Goal: Complete Application Form: Complete application form

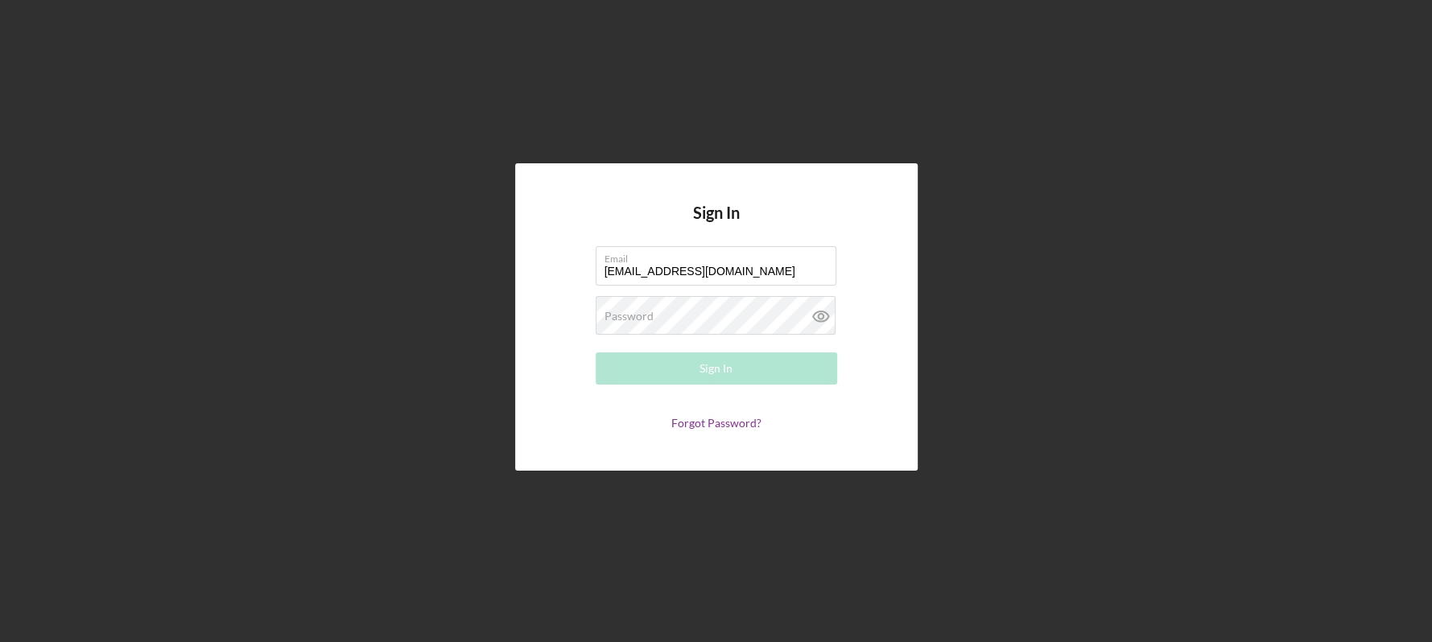
type input "[EMAIL_ADDRESS][DOMAIN_NAME]"
click at [1060, 280] on div "Sign In Email [EMAIL_ADDRESS][DOMAIN_NAME] Password Required Sign In Forgot Pas…" at bounding box center [716, 317] width 1416 height 634
click at [717, 370] on div "Sign In" at bounding box center [715, 368] width 33 height 32
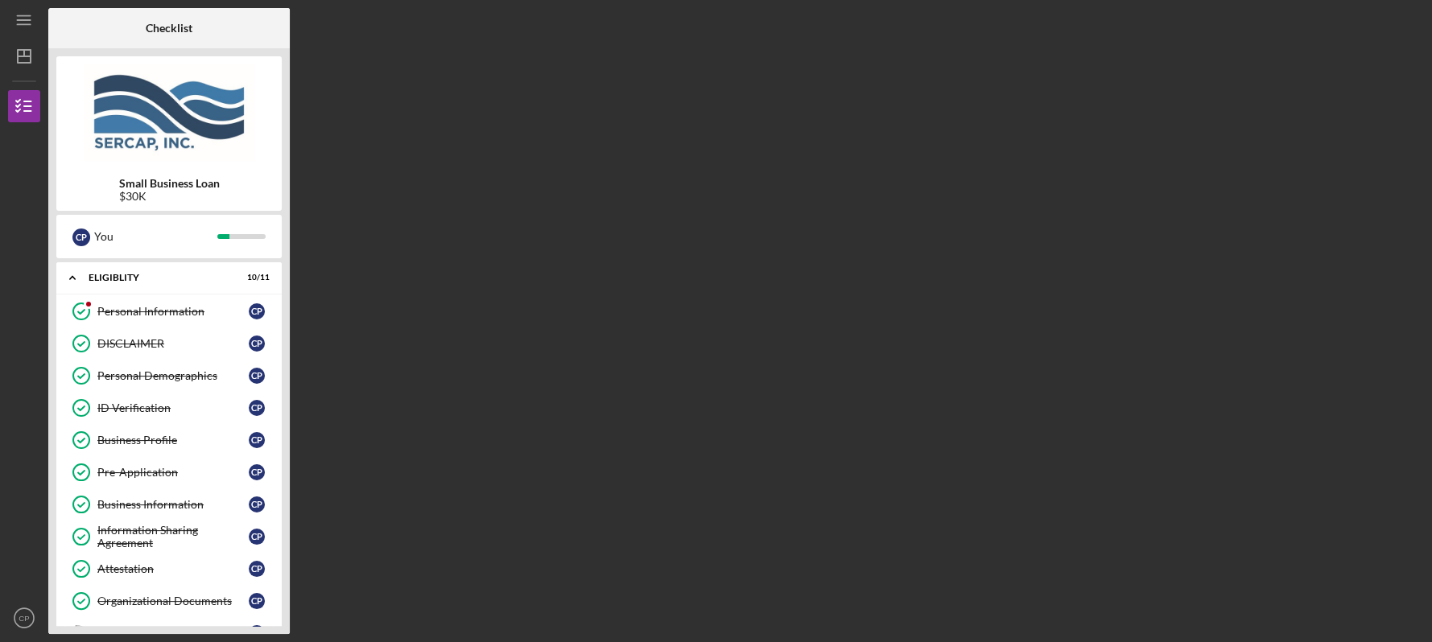
click at [285, 624] on div "Small Business Loan $30K C P You Icon/Expander Eligiblity 10 / 11 Personal Info…" at bounding box center [168, 341] width 241 height 586
click at [288, 624] on div "Small Business Loan $30K C P You Icon/Expander Eligiblity 10 / 11 Personal Info…" at bounding box center [168, 341] width 241 height 586
click at [286, 610] on div "Small Business Loan $30K C P You Icon/Expander Eligiblity 10 / 11 Personal Info…" at bounding box center [168, 341] width 241 height 586
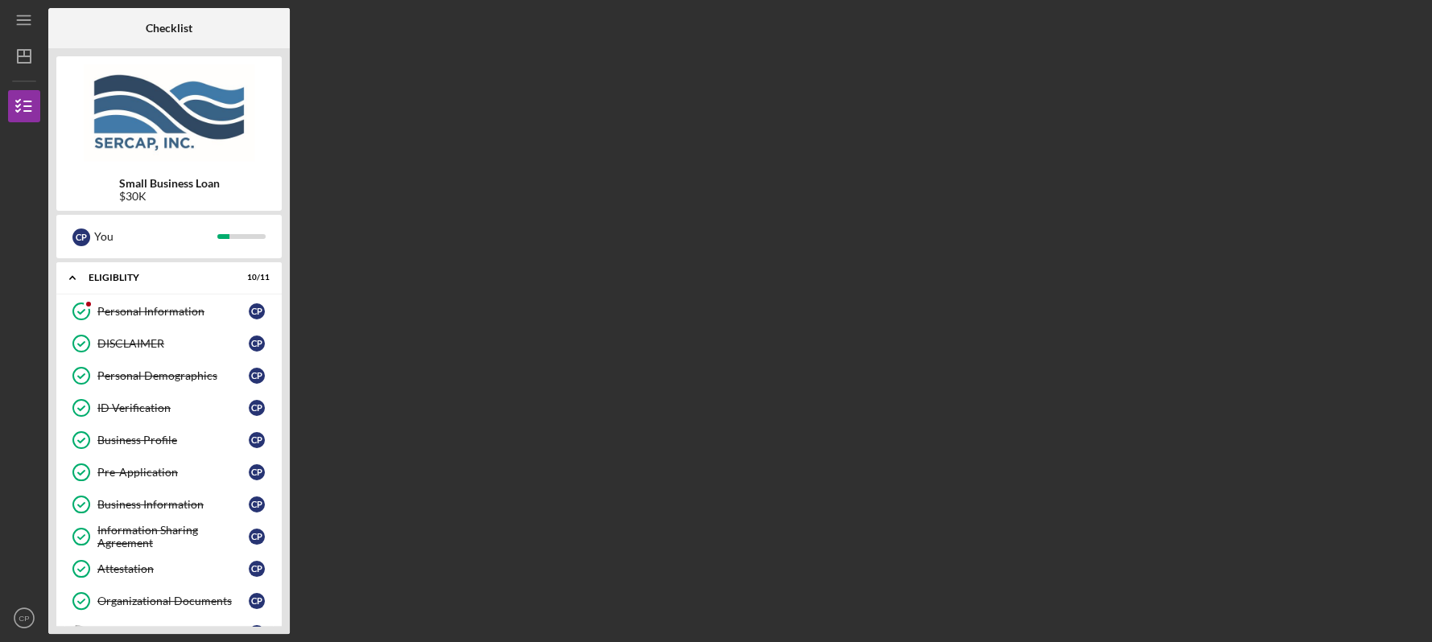
click at [1424, 635] on div "Icon/Menu Checklist Checklist Small Business Loan $30K C P You Icon/Expander El…" at bounding box center [716, 321] width 1432 height 642
click at [282, 616] on div "Small Business Loan $30K C P You Icon/Expander Eligiblity 10 / 11 Personal Info…" at bounding box center [168, 341] width 241 height 586
click at [230, 597] on div "Organizational Documents" at bounding box center [172, 601] width 151 height 13
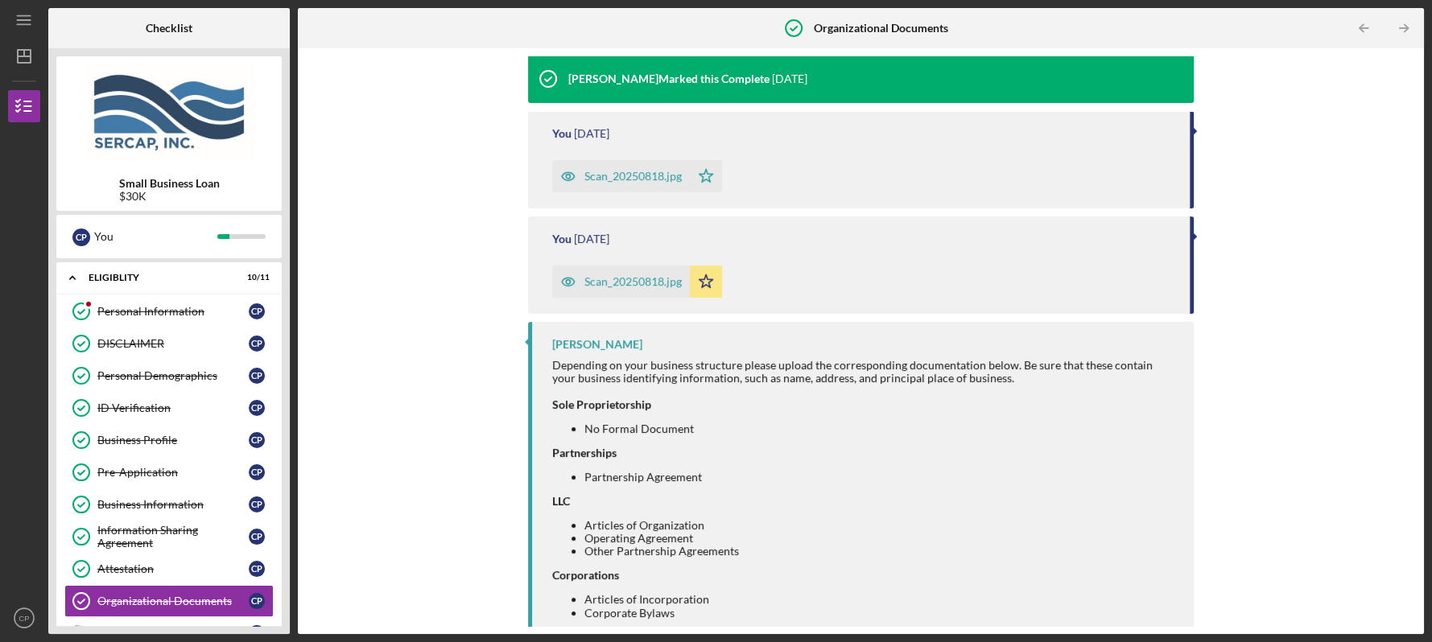
scroll to position [215, 0]
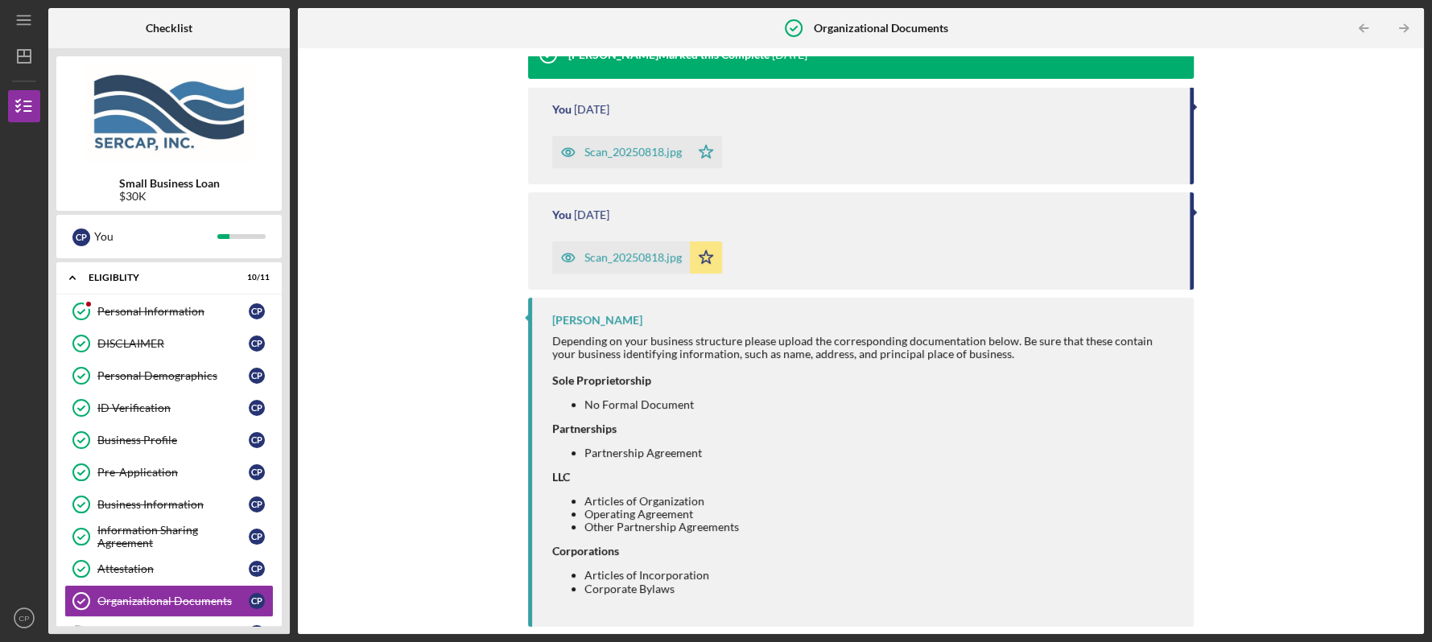
click at [283, 627] on div "Small Business Loan $30K C P You Icon/Expander Eligiblity 10 / 11 Personal Info…" at bounding box center [168, 341] width 241 height 586
click at [1411, 627] on div "Upload Request Icon/Message Comment [PERSON_NAME] Marked this Complete [DATE] Y…" at bounding box center [861, 341] width 1126 height 586
click at [1409, 175] on div "Upload Request Icon/Message Comment [PERSON_NAME] Marked this Complete [DATE] Y…" at bounding box center [861, 341] width 1110 height 570
click at [1407, 205] on div "Upload Request Icon/Message Comment [PERSON_NAME] Marked this Complete [DATE] Y…" at bounding box center [861, 341] width 1110 height 570
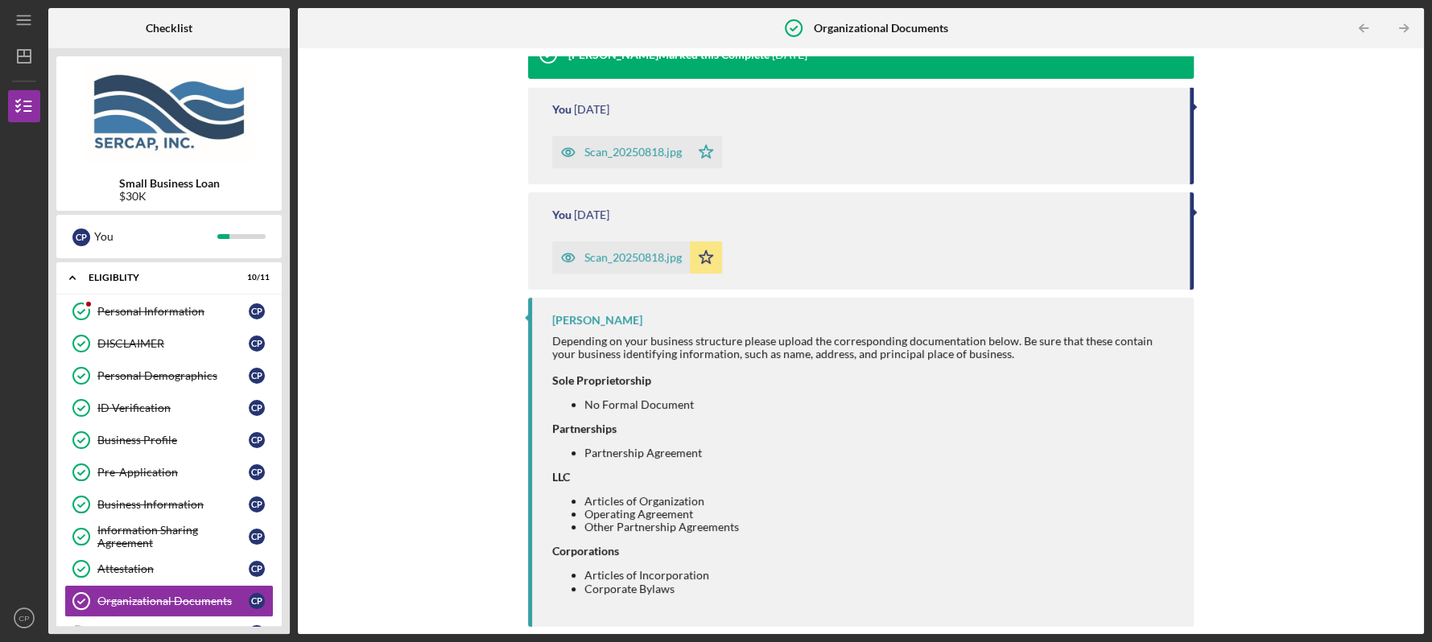
scroll to position [0, 0]
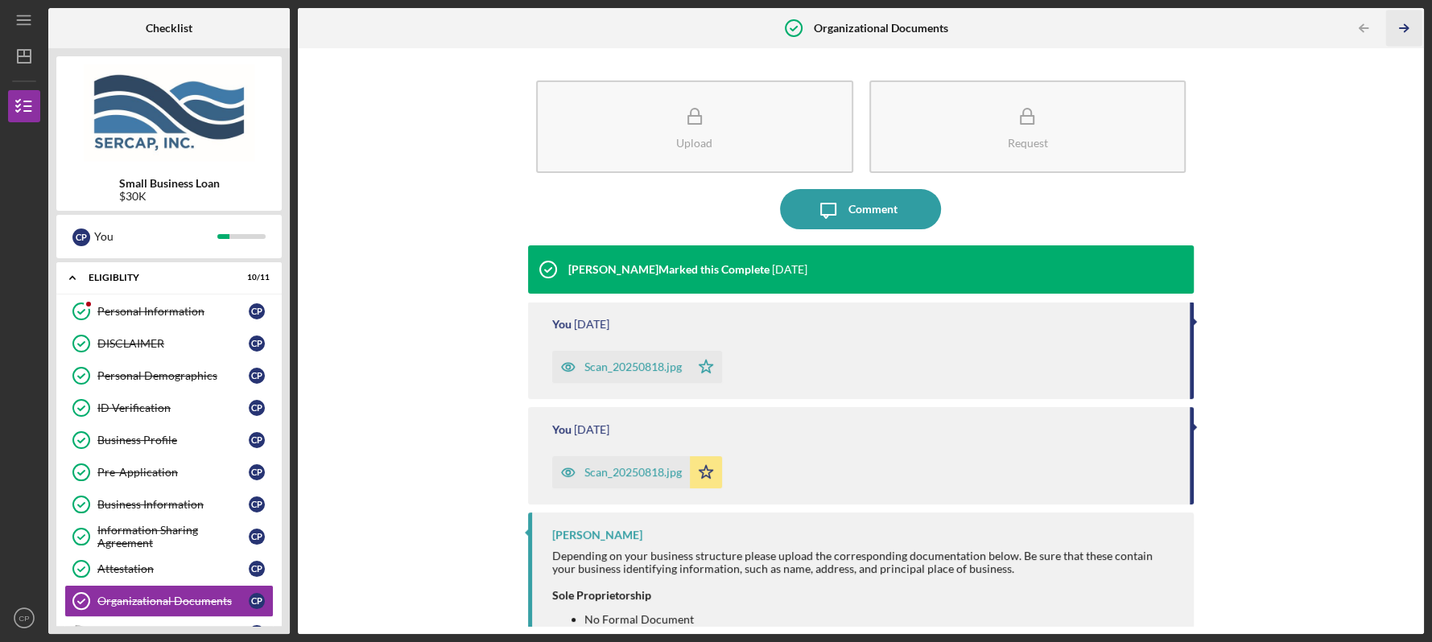
click at [1401, 22] on icon "Icon/Table Pagination Arrow" at bounding box center [1403, 28] width 36 height 36
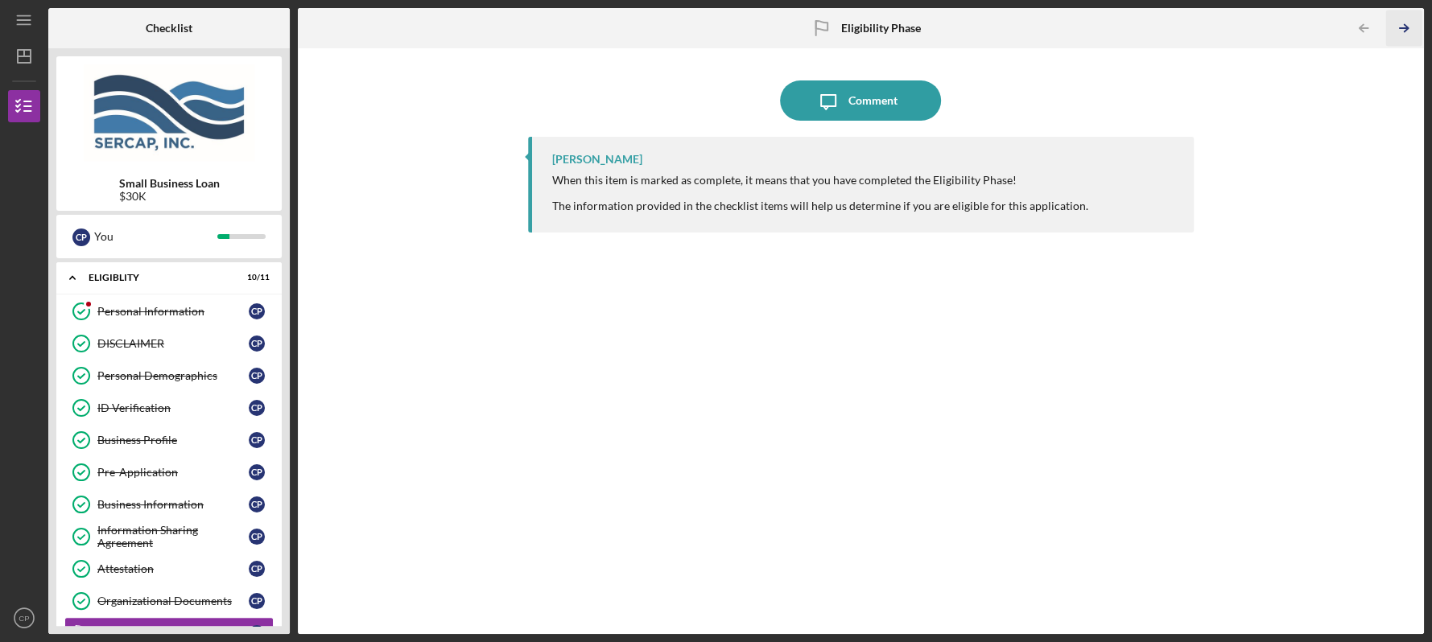
click at [1400, 23] on icon "Icon/Table Pagination Arrow" at bounding box center [1403, 28] width 36 height 36
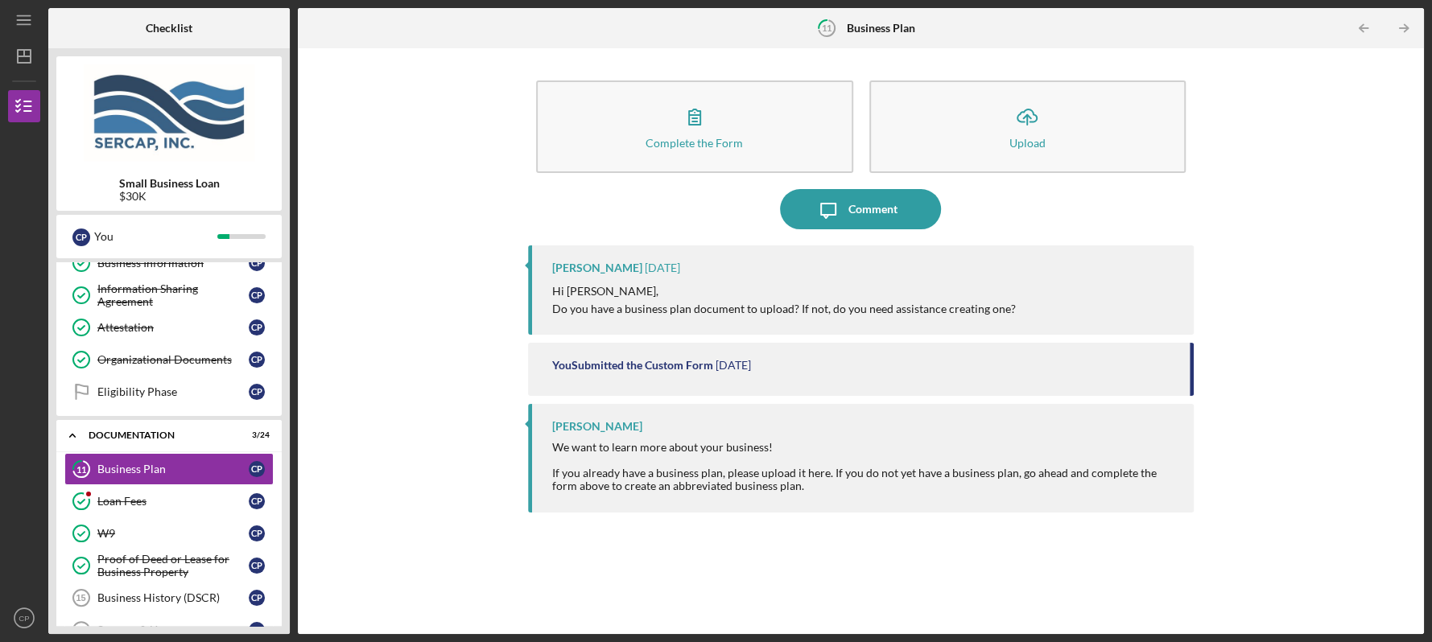
scroll to position [264, 0]
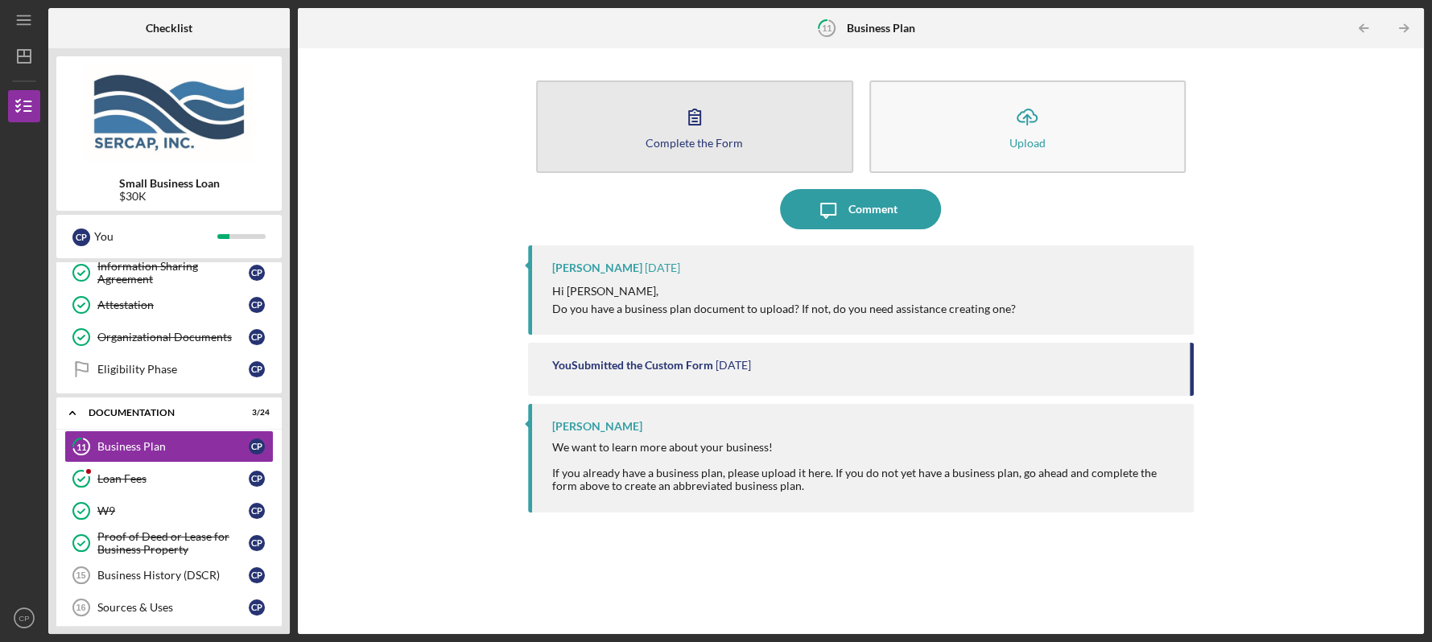
click at [730, 137] on div "Complete the Form" at bounding box center [693, 143] width 97 height 12
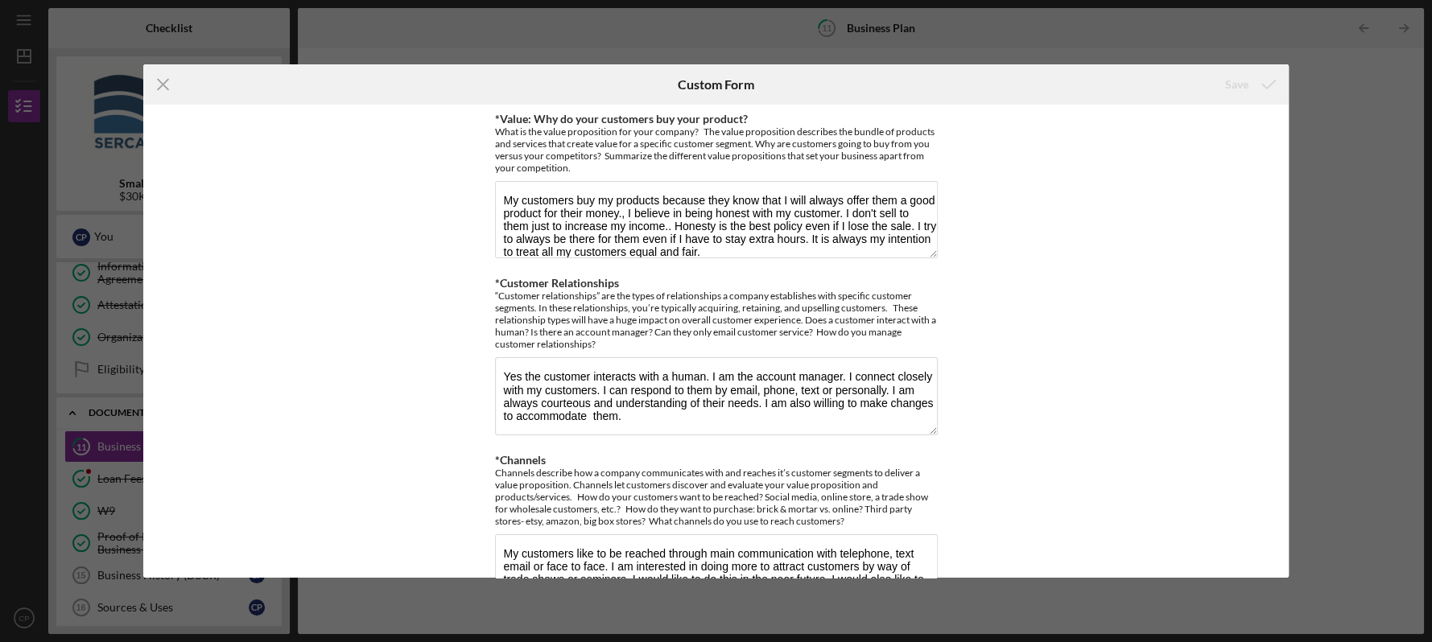
scroll to position [414, 0]
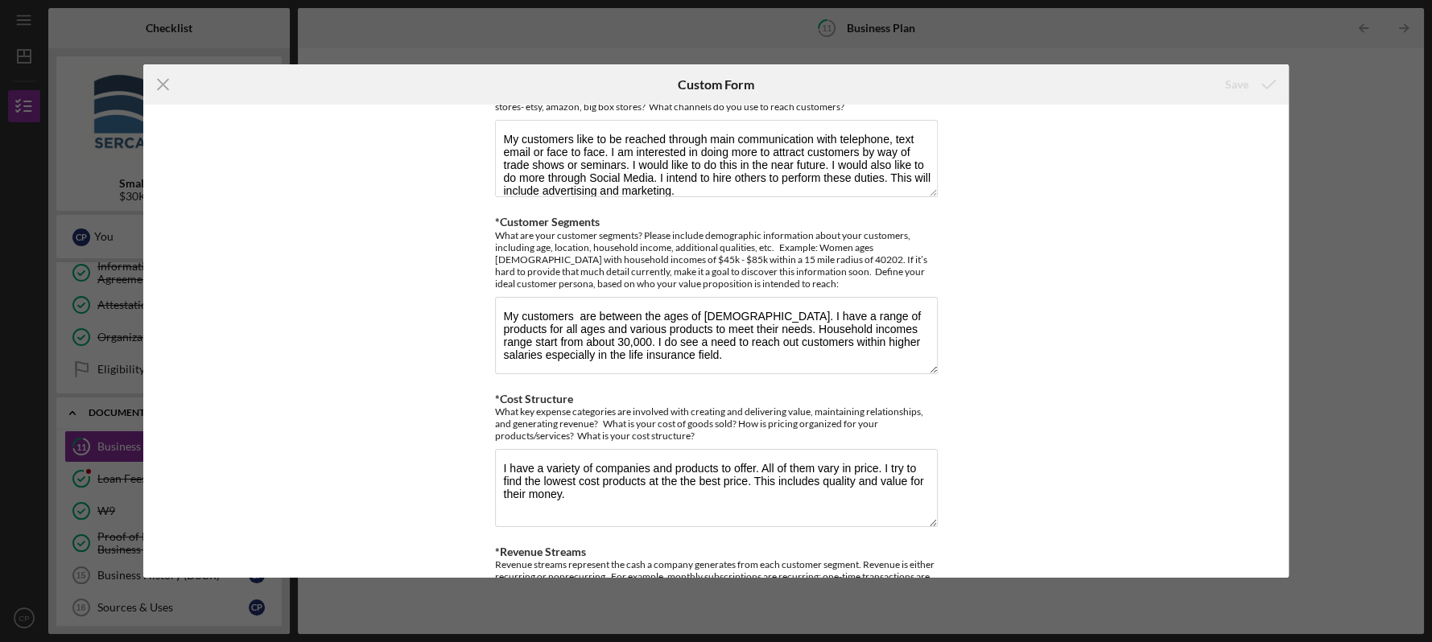
click at [1359, 183] on div "Icon/Menu Close Custom Form Save *Value: Why do your customers buy your product…" at bounding box center [716, 321] width 1432 height 642
click at [960, 36] on div "Icon/Menu Close Custom Form Save *Value: Why do your customers buy your product…" at bounding box center [716, 321] width 1432 height 642
click at [162, 79] on icon "Icon/Menu Close" at bounding box center [163, 84] width 40 height 40
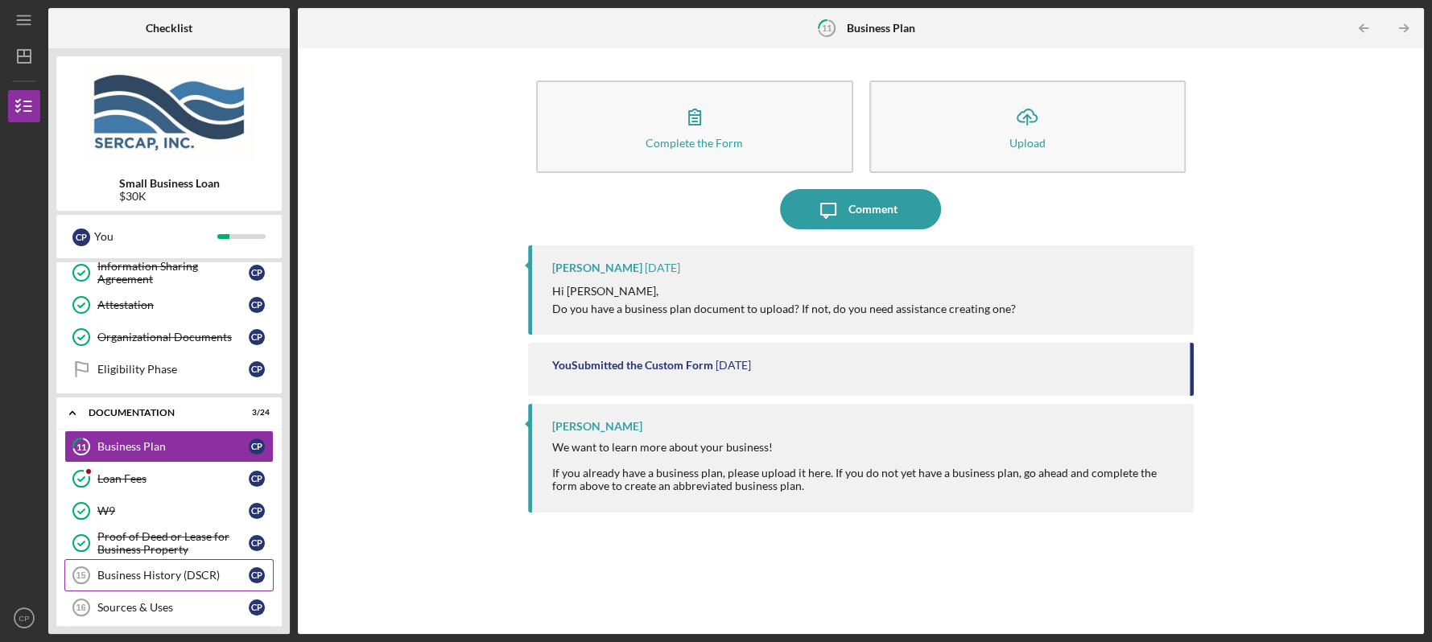
click at [173, 571] on div "Business History (DSCR)" at bounding box center [172, 575] width 151 height 13
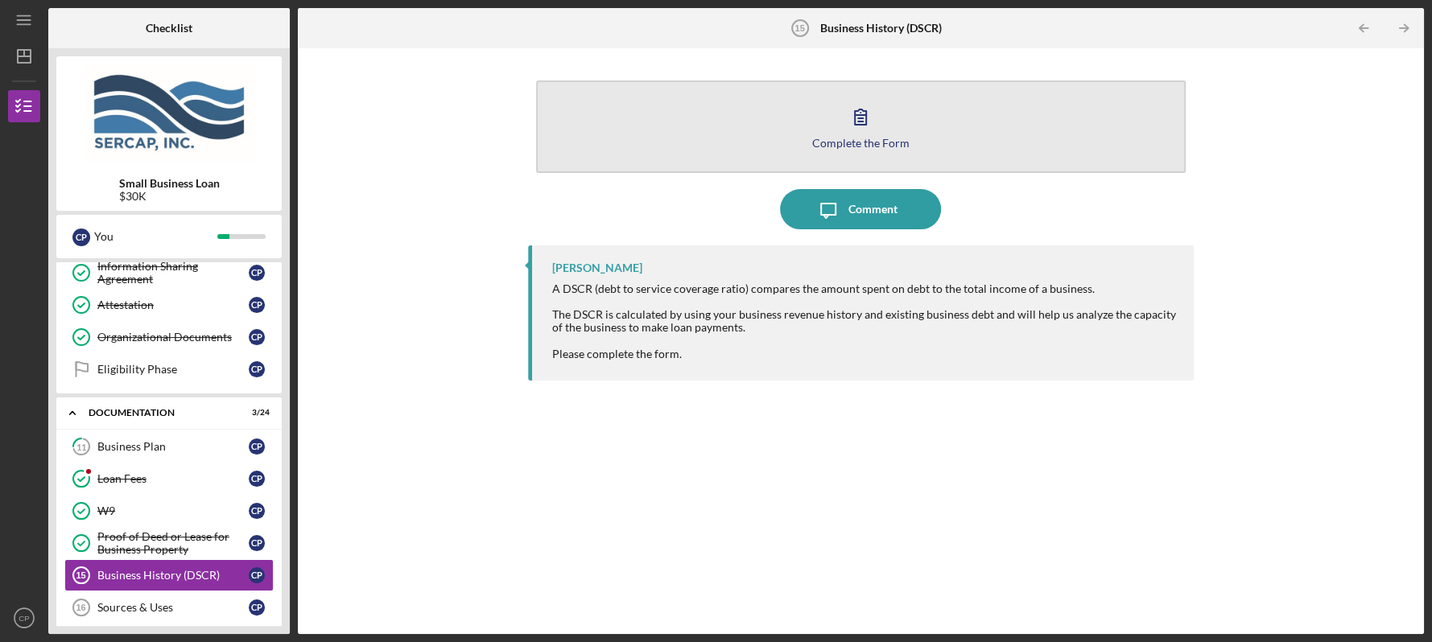
click at [826, 142] on div "Complete the Form" at bounding box center [860, 143] width 97 height 12
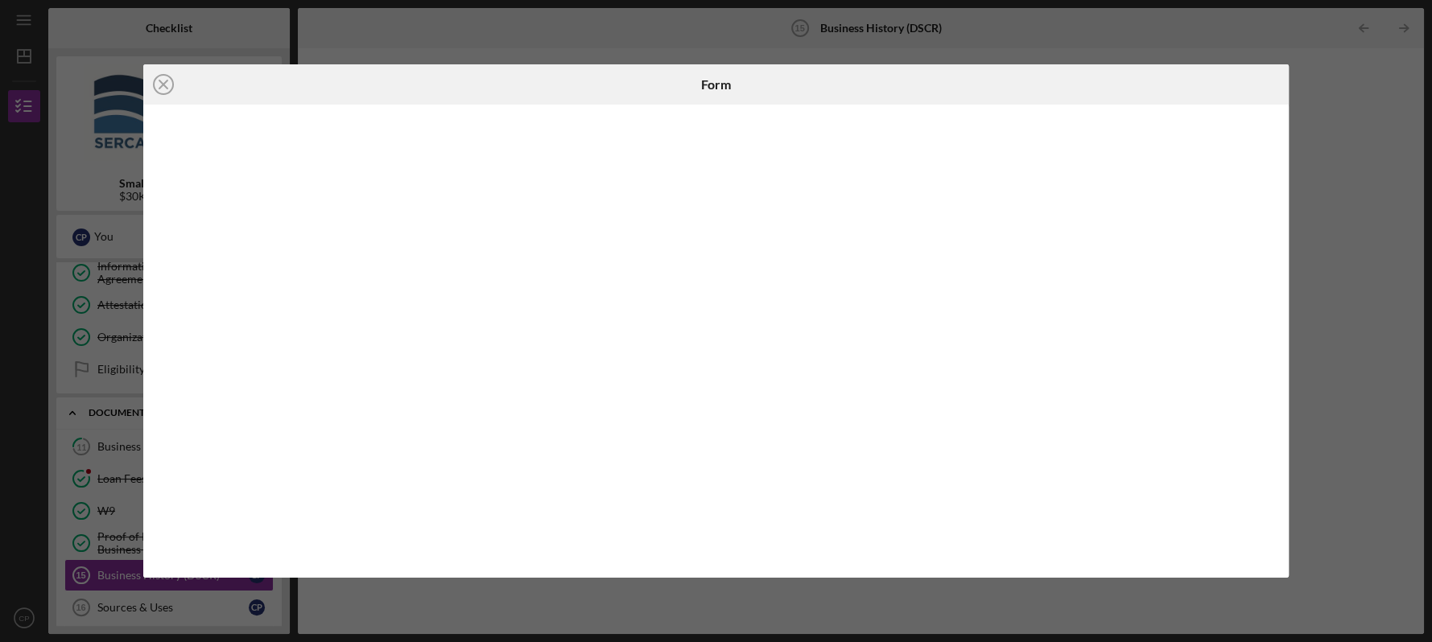
click at [451, 43] on div "Icon/Close Form" at bounding box center [716, 321] width 1432 height 642
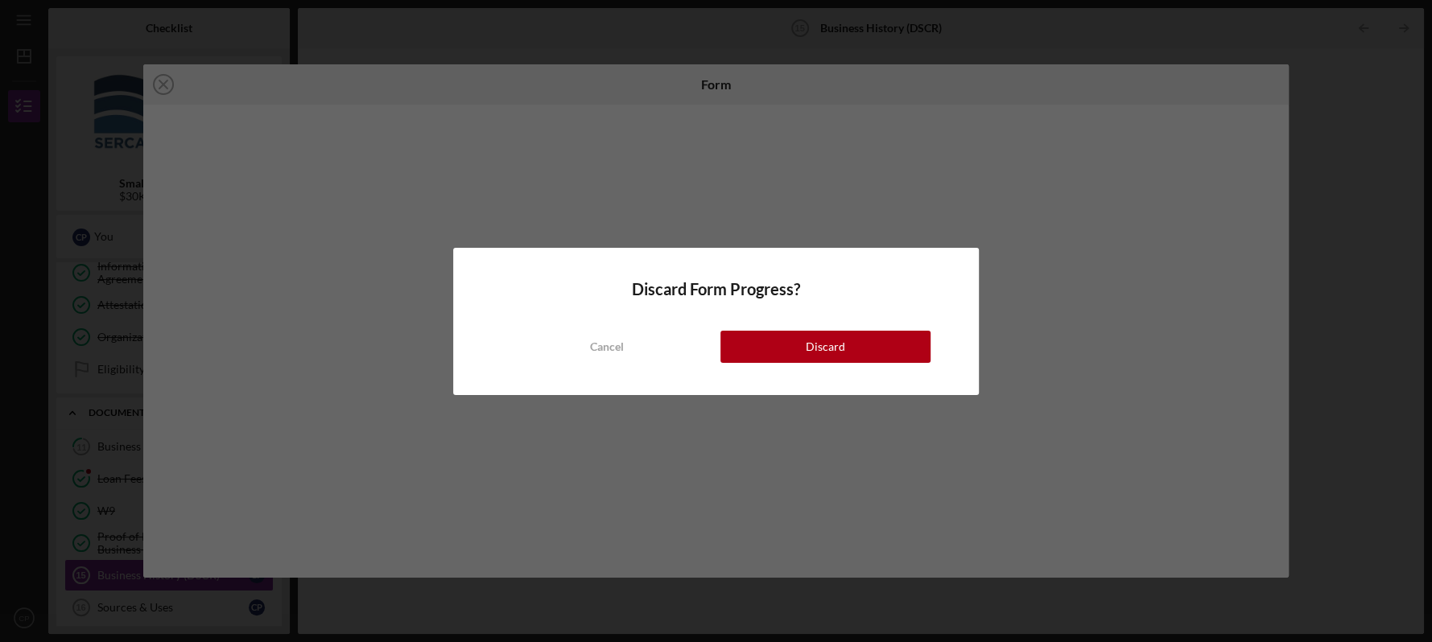
click at [1375, 497] on div "Discard Form Progress? Cancel Discard" at bounding box center [716, 321] width 1432 height 642
